Goal: Navigation & Orientation: Find specific page/section

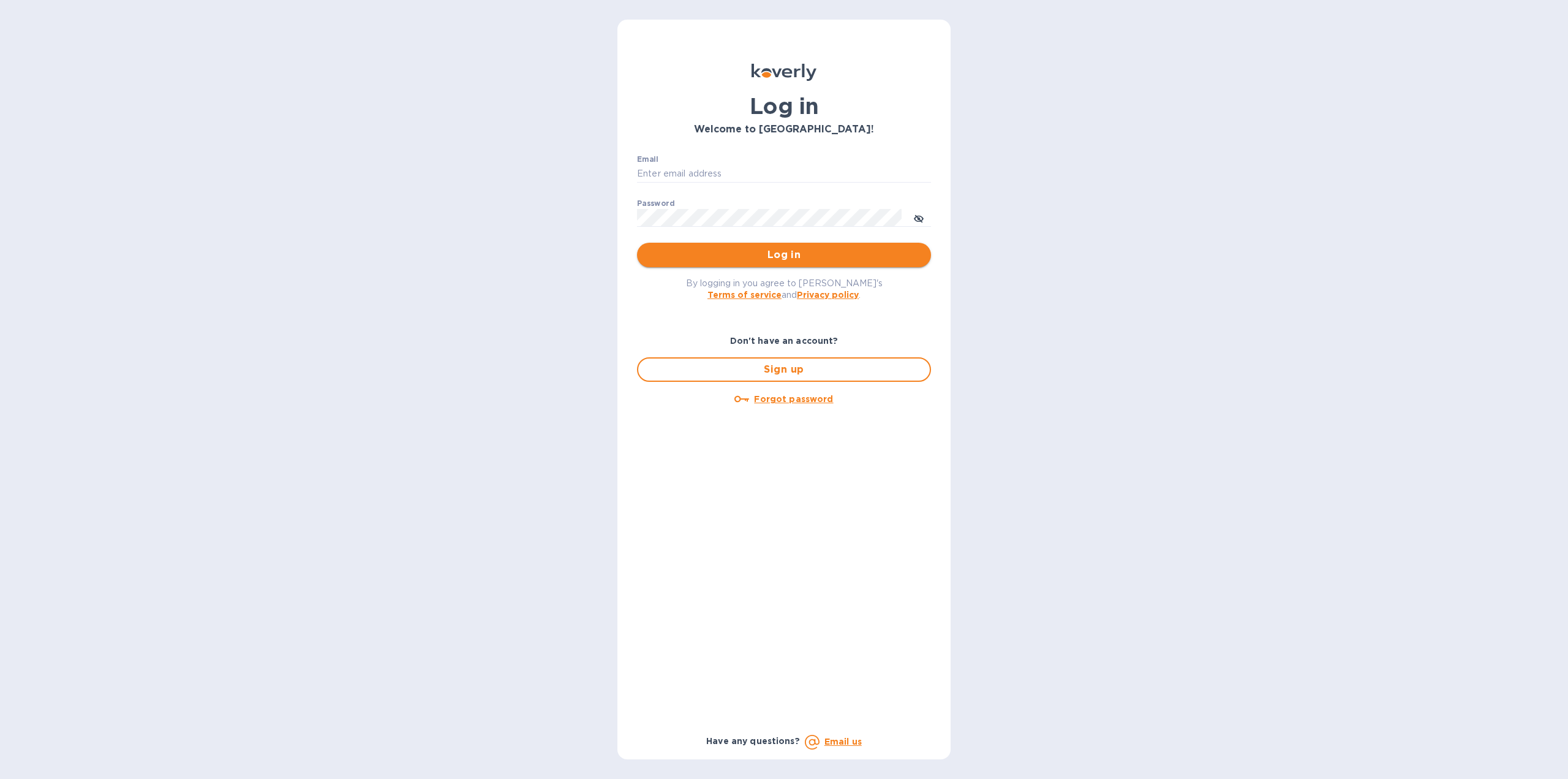
type input "igatradecredit@gmail.com"
click at [774, 251] on span "Log in" at bounding box center [784, 255] width 275 height 15
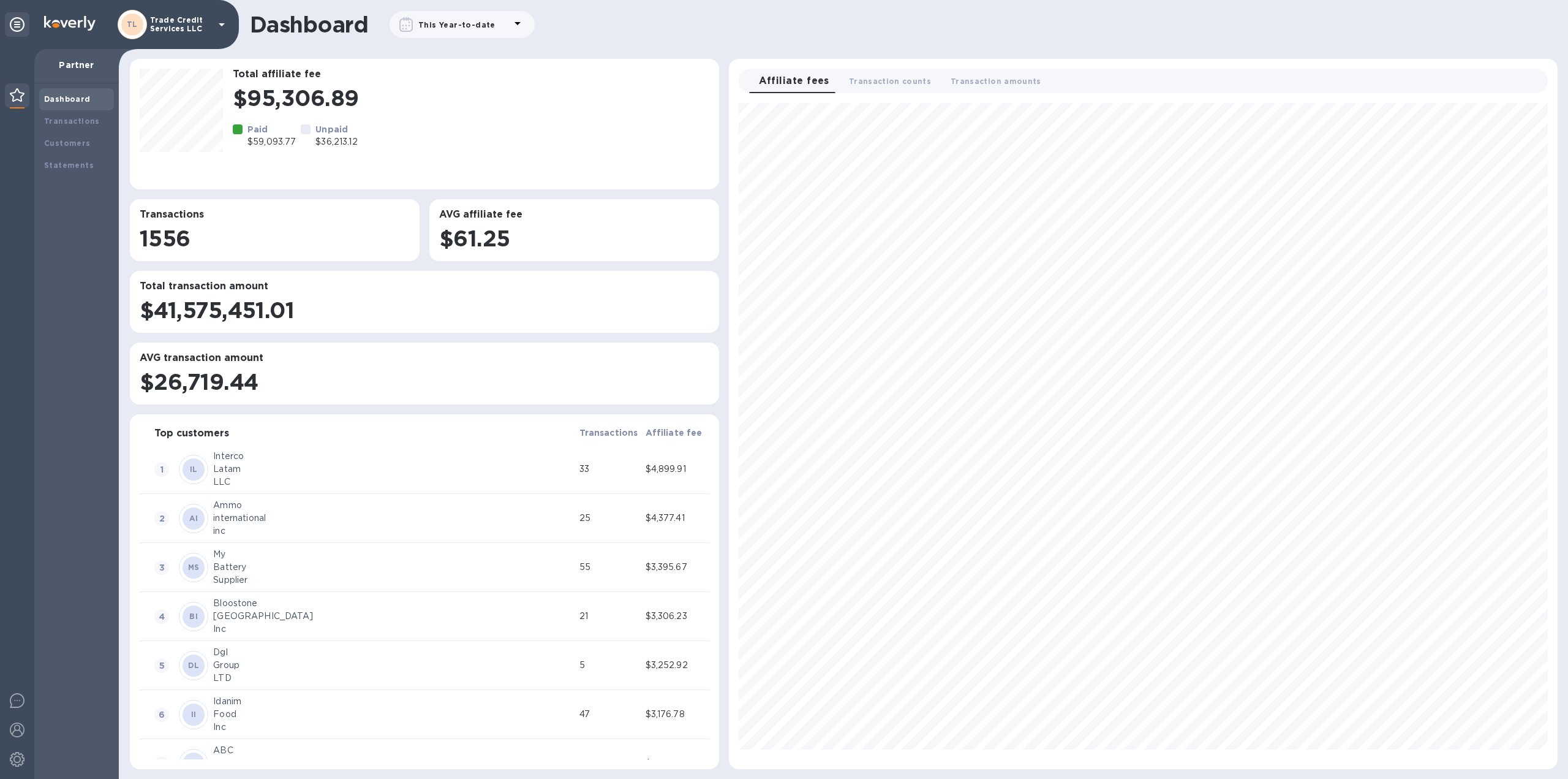
scroll to position [655, 818]
drag, startPoint x: 102, startPoint y: 113, endPoint x: 92, endPoint y: 106, distance: 12.2
click at [101, 113] on div "Transactions" at bounding box center [76, 121] width 75 height 22
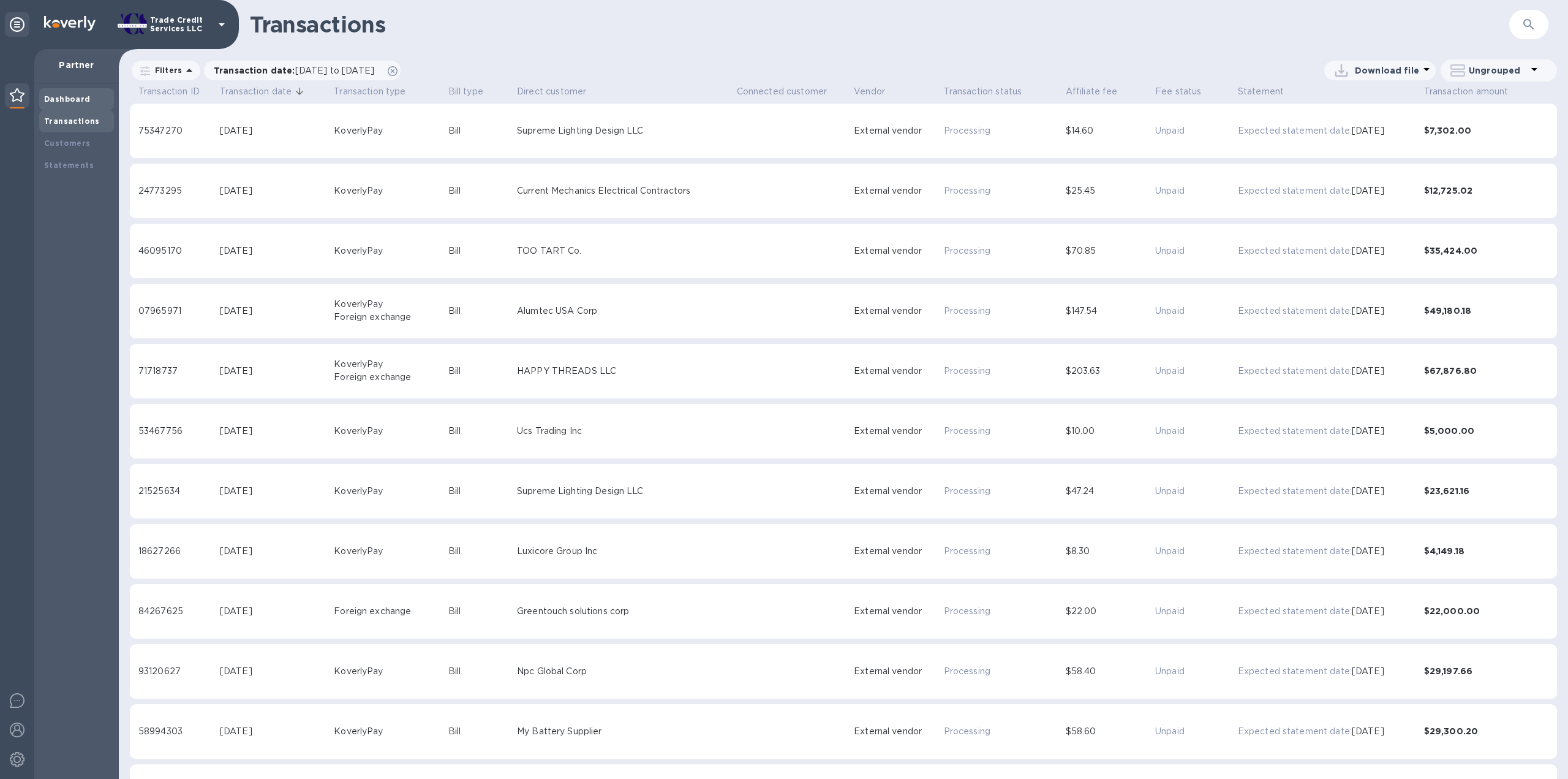
click at [81, 98] on b "Dashboard" at bounding box center [67, 99] width 47 height 9
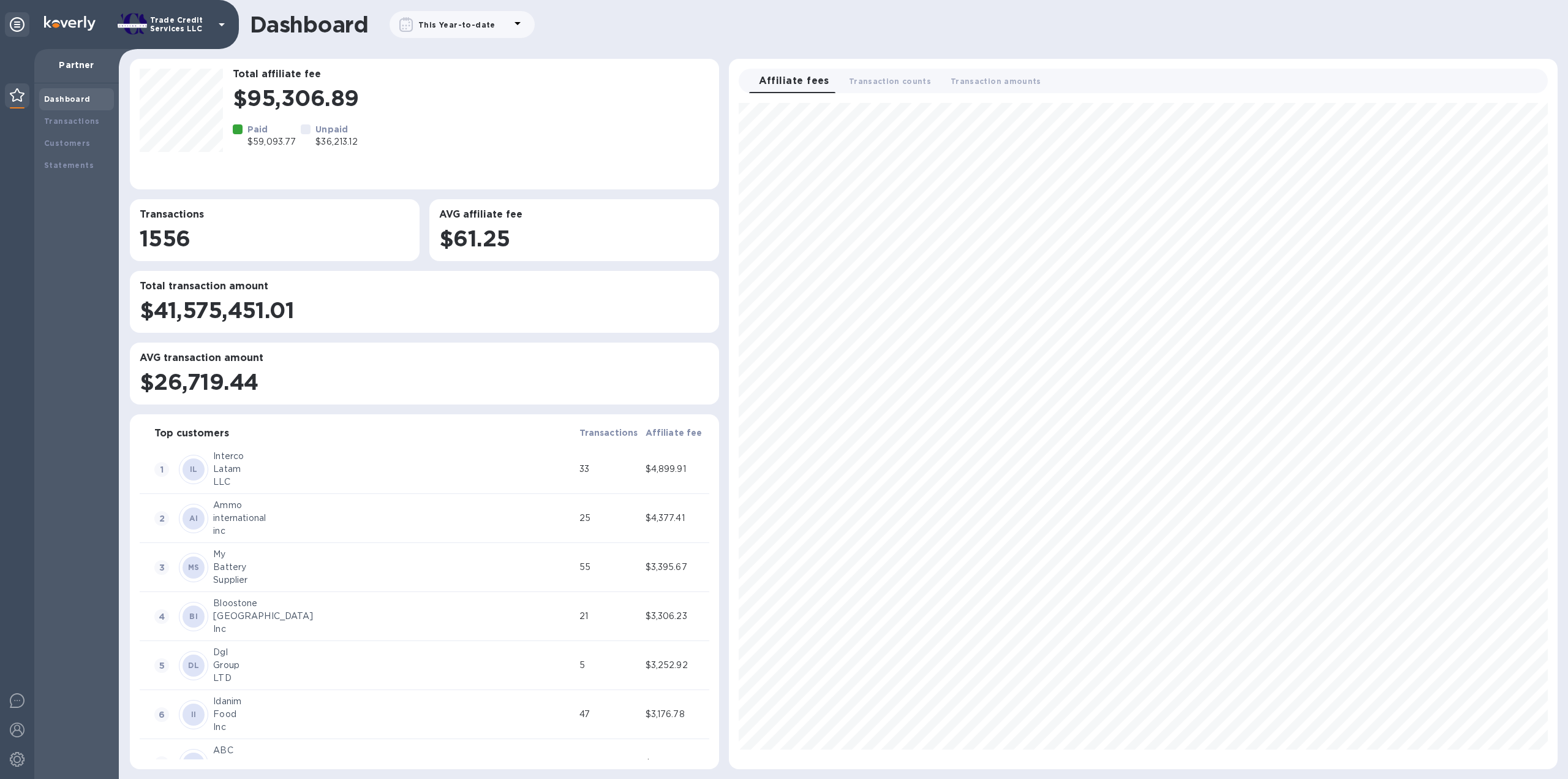
scroll to position [655, 818]
